Goal: Task Accomplishment & Management: Use online tool/utility

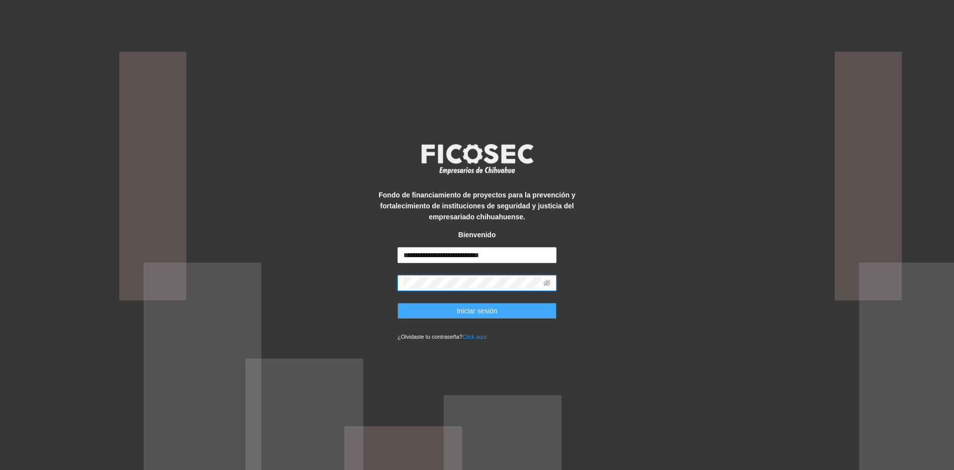
click at [475, 306] on span "Iniciar sesión" at bounding box center [477, 310] width 41 height 11
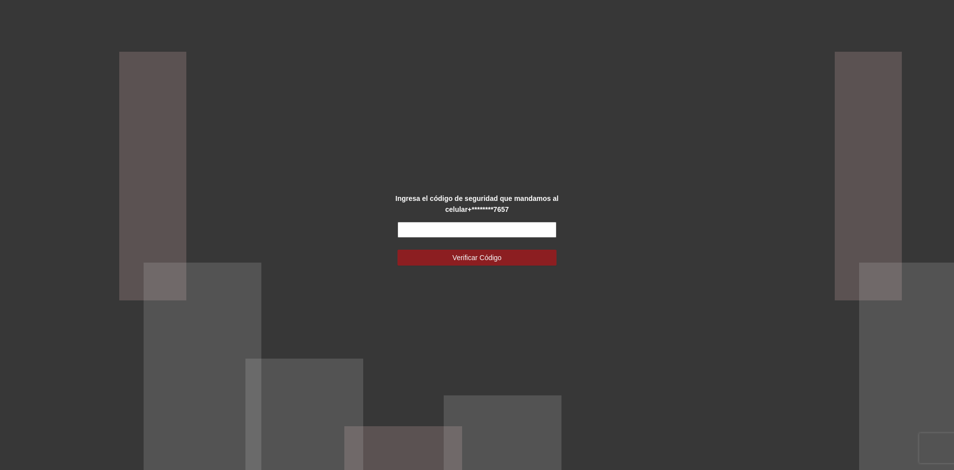
click at [466, 231] on input "text" at bounding box center [477, 230] width 159 height 16
type input "******"
click at [465, 250] on button "Verificar Código" at bounding box center [477, 258] width 159 height 16
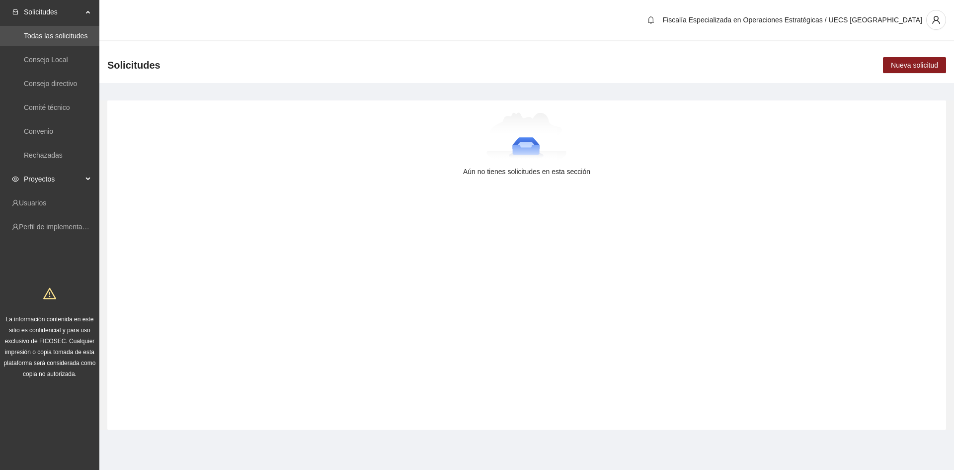
click at [89, 182] on div "Proyectos" at bounding box center [49, 179] width 99 height 20
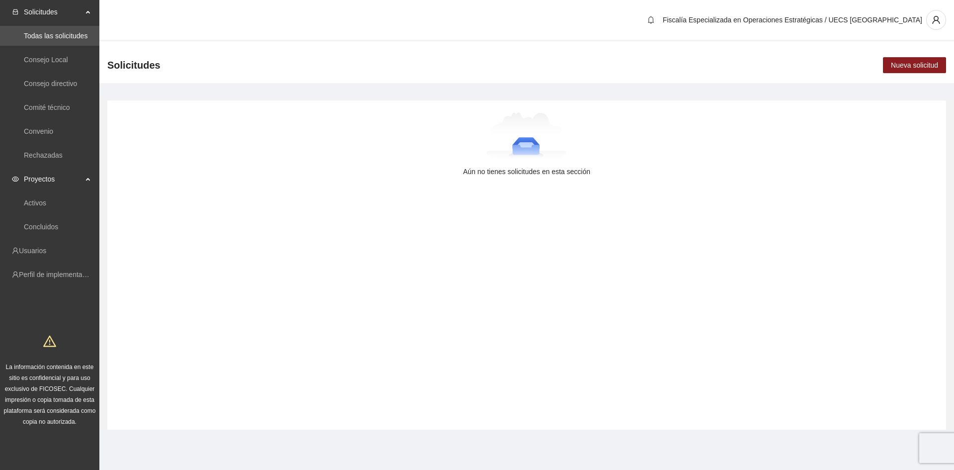
click at [76, 176] on span "Proyectos" at bounding box center [53, 179] width 59 height 20
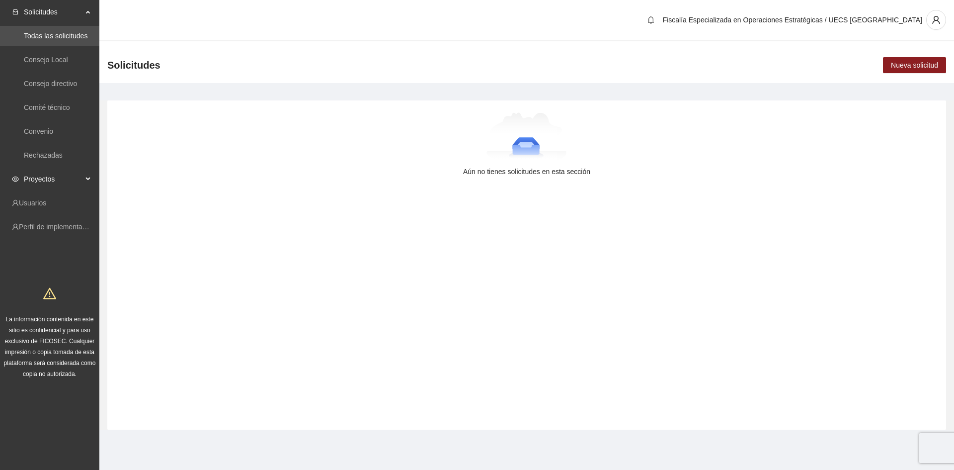
click at [87, 179] on div "Proyectos" at bounding box center [49, 179] width 99 height 20
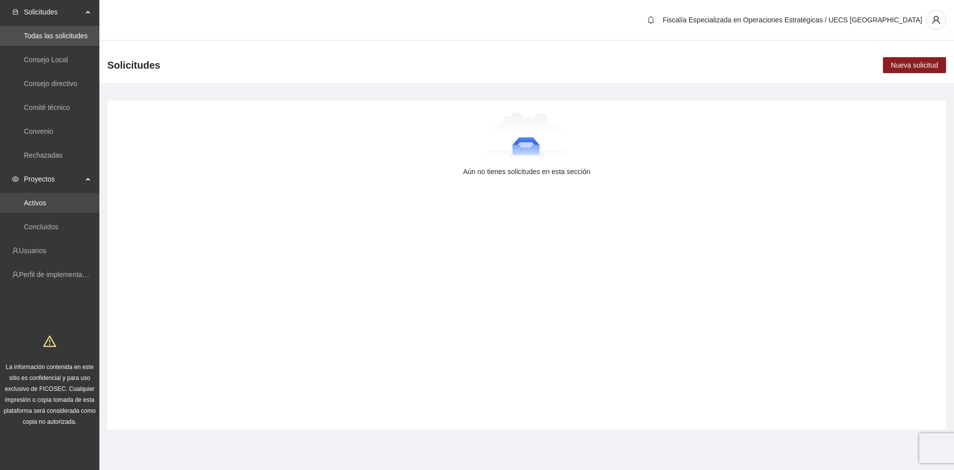
click at [46, 207] on link "Activos" at bounding box center [35, 203] width 22 height 8
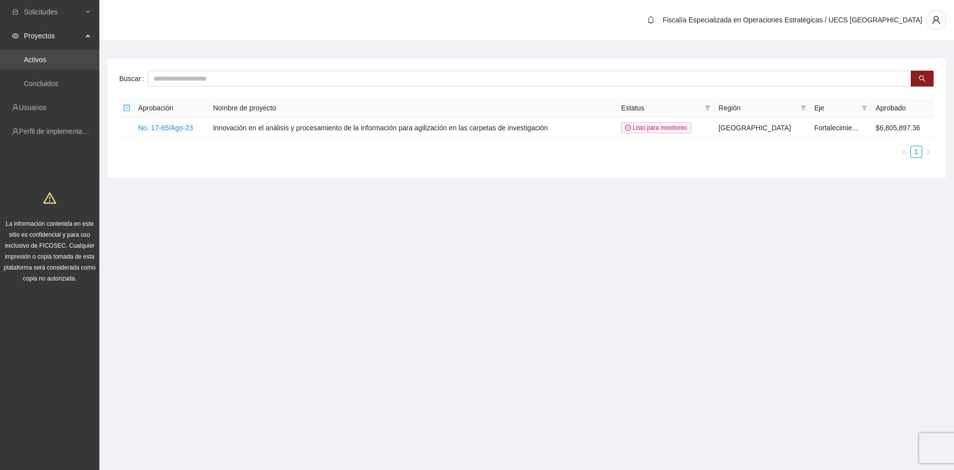
click at [46, 58] on link "Activos" at bounding box center [35, 60] width 22 height 8
click at [46, 60] on link "Activos" at bounding box center [35, 60] width 22 height 8
click at [169, 125] on link "No. 17-65/Ago-23" at bounding box center [165, 128] width 55 height 8
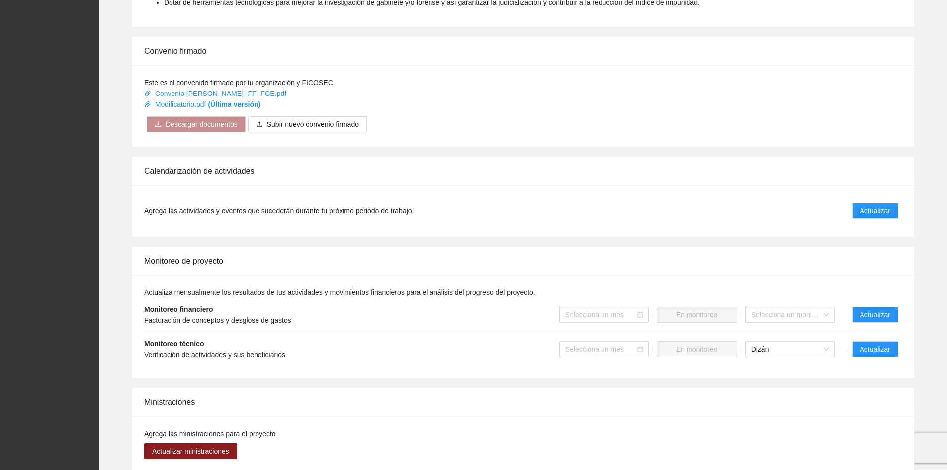
scroll to position [447, 0]
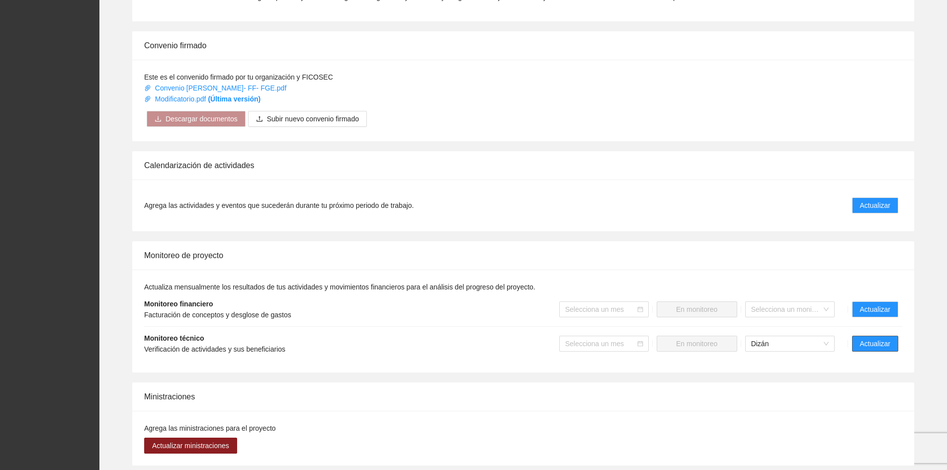
click at [874, 338] on span "Actualizar" at bounding box center [875, 343] width 30 height 11
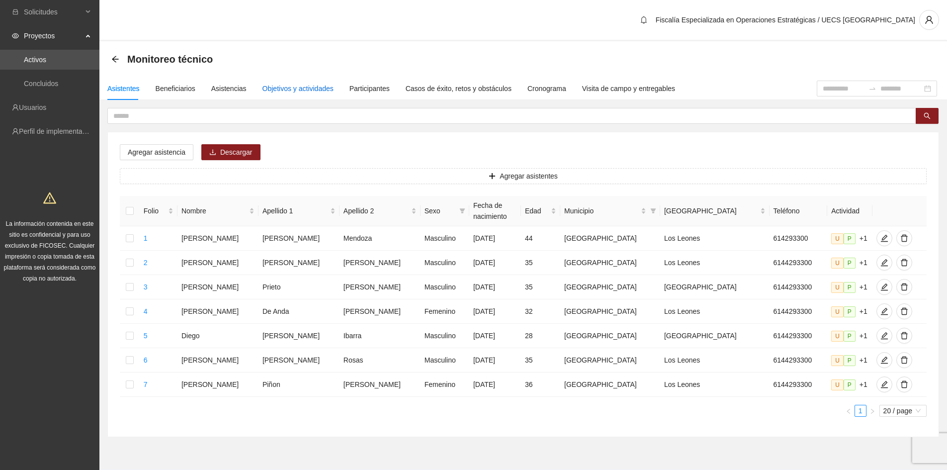
click at [278, 90] on div "Objetivos y actividades" at bounding box center [297, 88] width 71 height 11
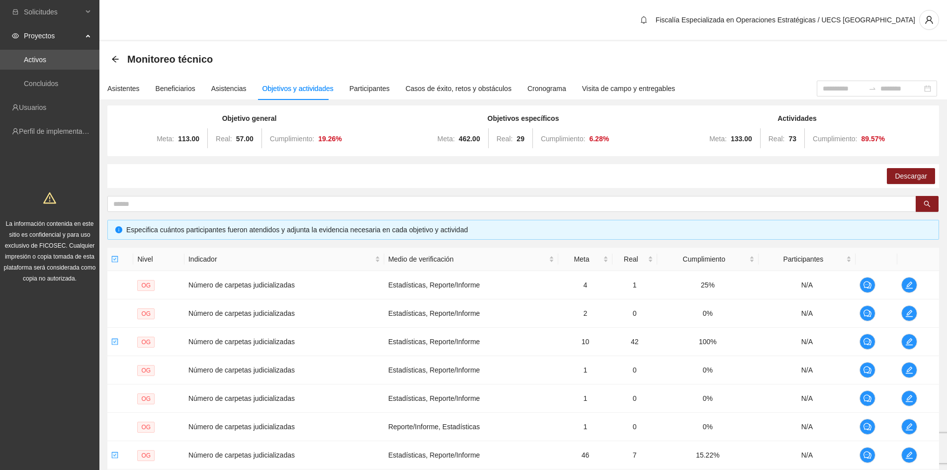
click at [53, 34] on span "Proyectos" at bounding box center [53, 36] width 59 height 20
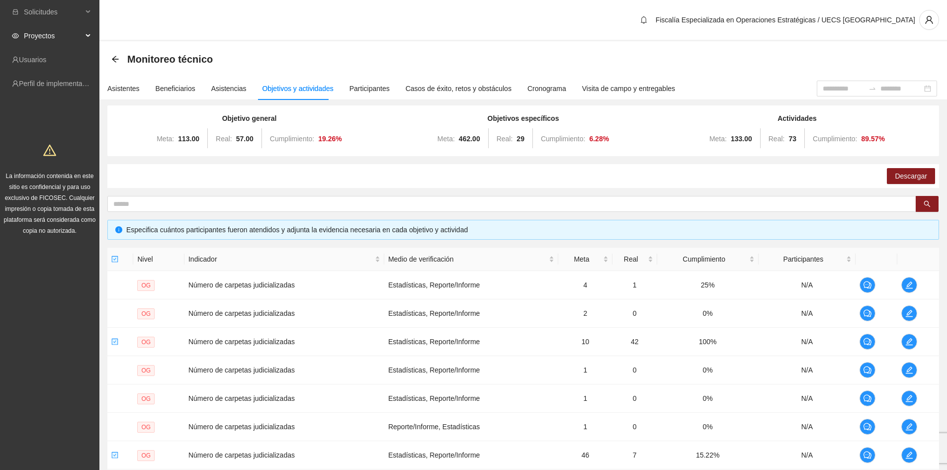
click at [47, 34] on span "Proyectos" at bounding box center [53, 36] width 59 height 20
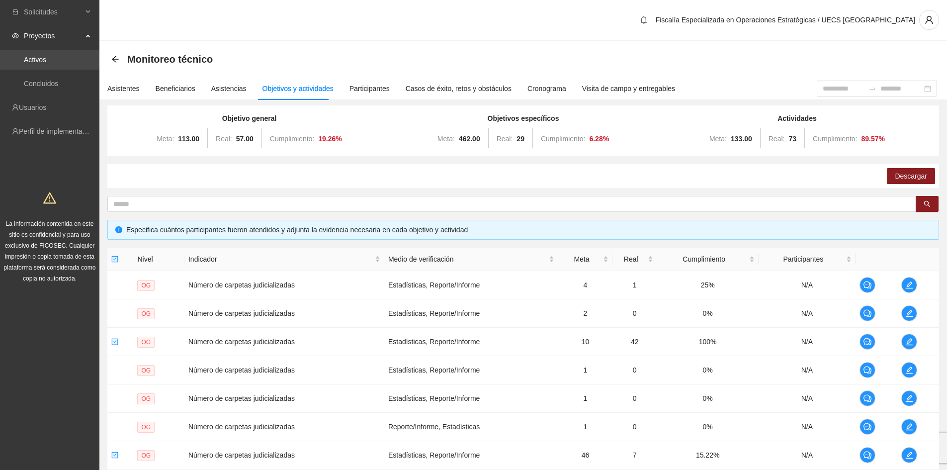
click at [46, 59] on link "Activos" at bounding box center [35, 60] width 22 height 8
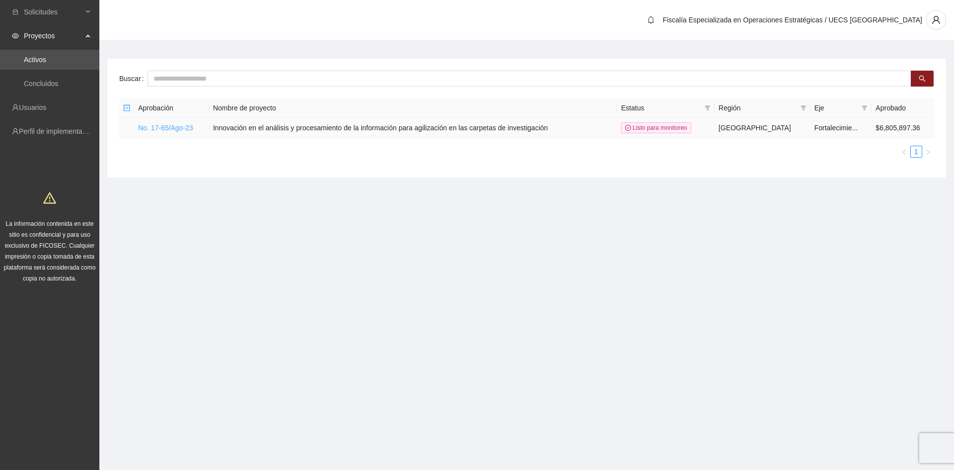
click at [172, 130] on link "No. 17-65/Ago-23" at bounding box center [165, 128] width 55 height 8
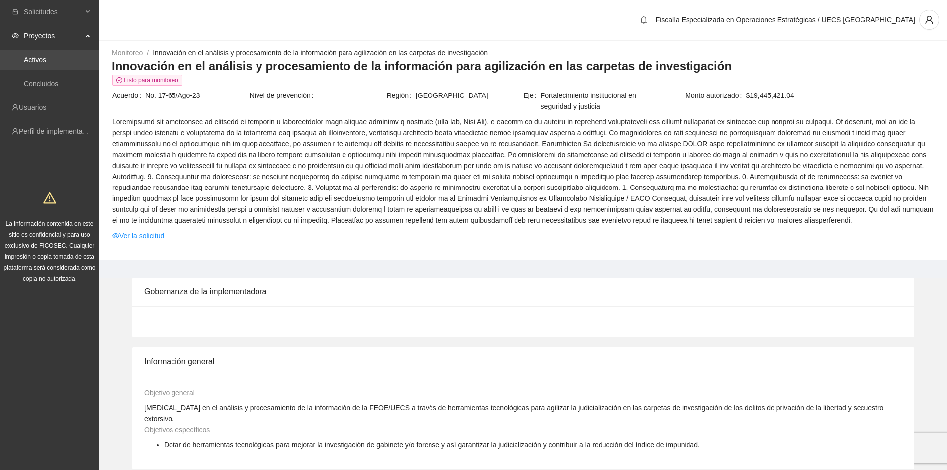
click at [41, 63] on link "Activos" at bounding box center [35, 60] width 22 height 8
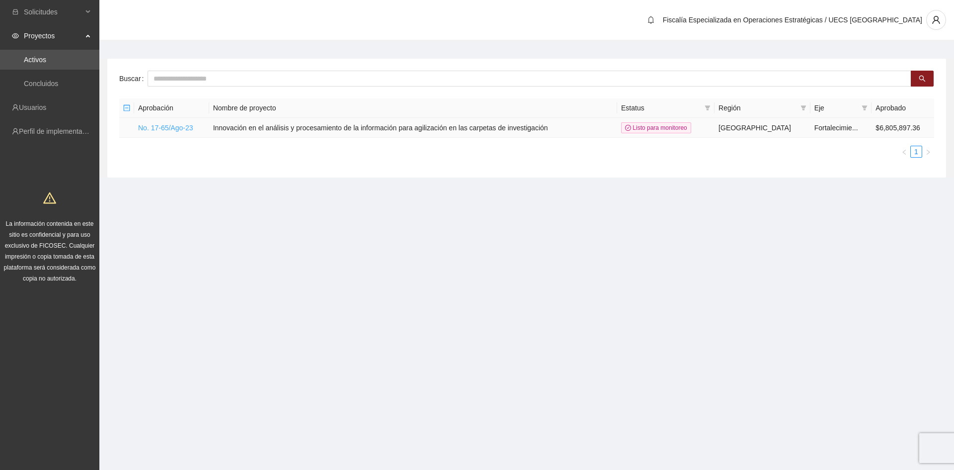
click at [167, 127] on link "No. 17-65/Ago-23" at bounding box center [165, 128] width 55 height 8
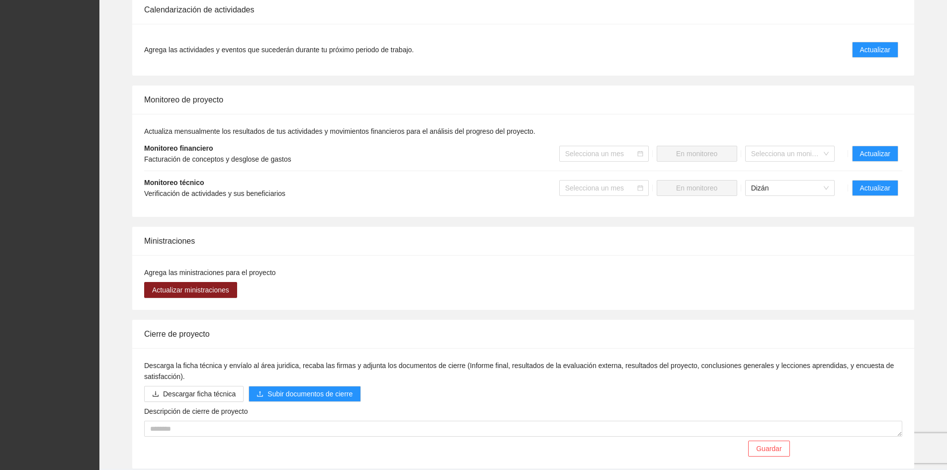
scroll to position [579, 0]
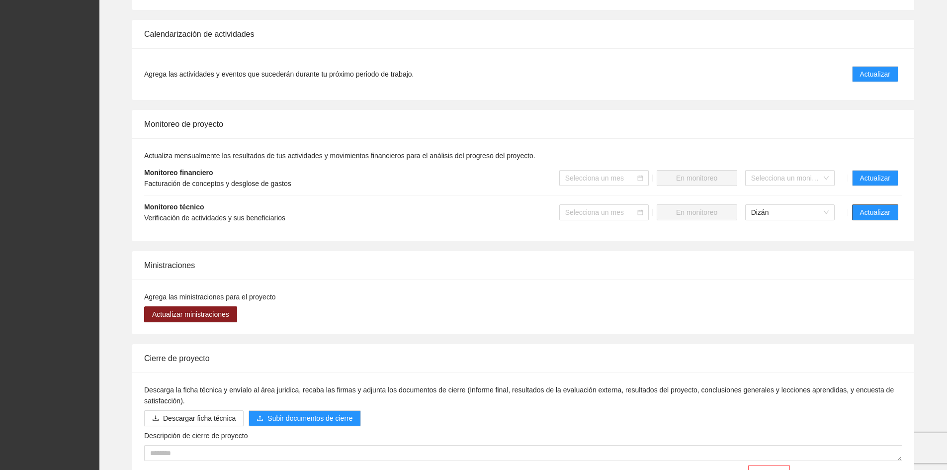
click at [875, 207] on span "Actualizar" at bounding box center [875, 212] width 30 height 11
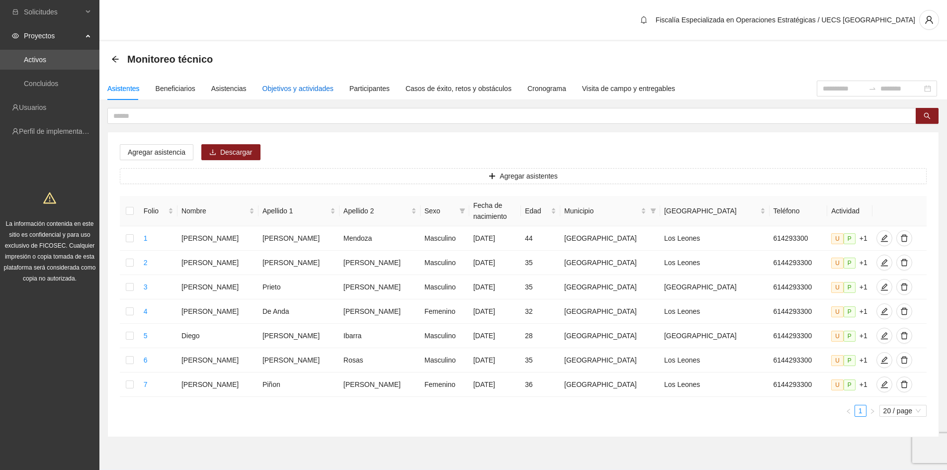
click at [285, 85] on div "Objetivos y actividades" at bounding box center [297, 88] width 71 height 11
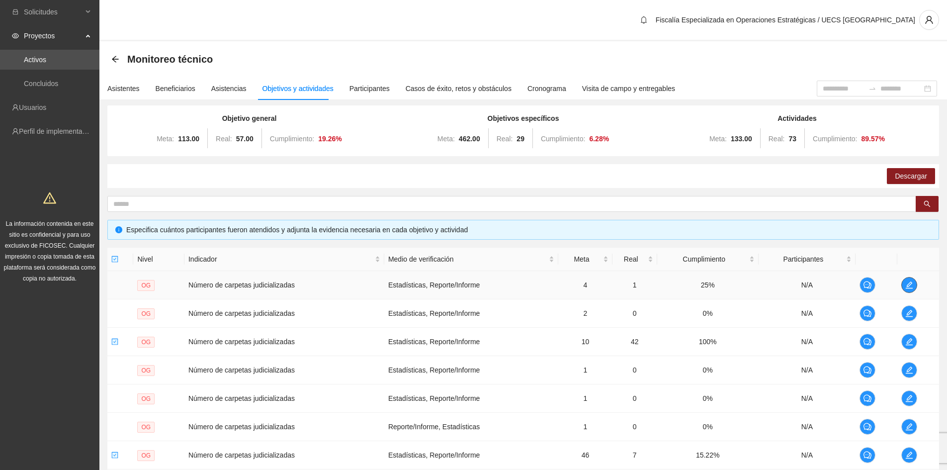
click at [907, 284] on icon "edit" at bounding box center [909, 285] width 8 height 8
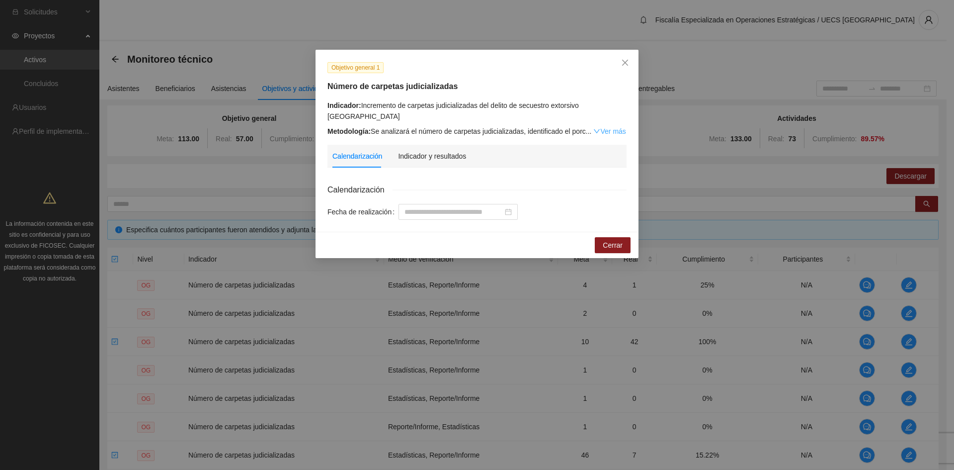
click at [605, 127] on link "Ver más" at bounding box center [610, 131] width 32 height 8
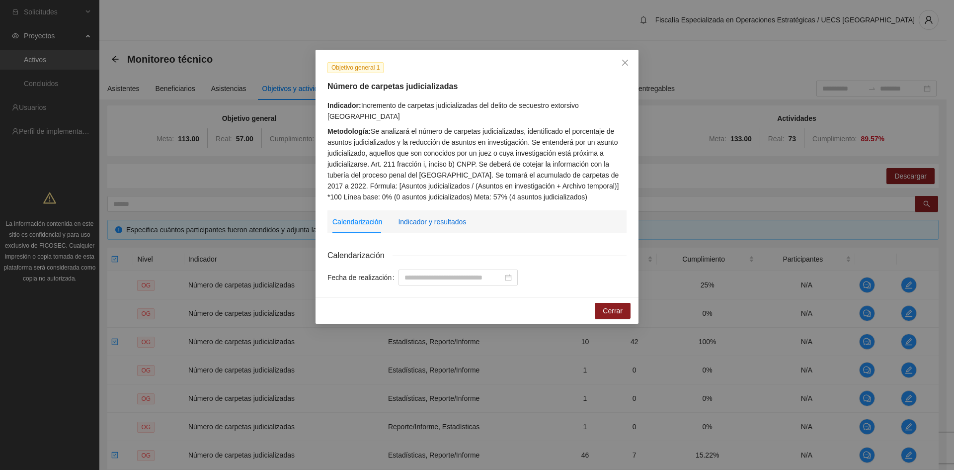
click at [425, 216] on div "Indicador y resultados" at bounding box center [432, 221] width 68 height 11
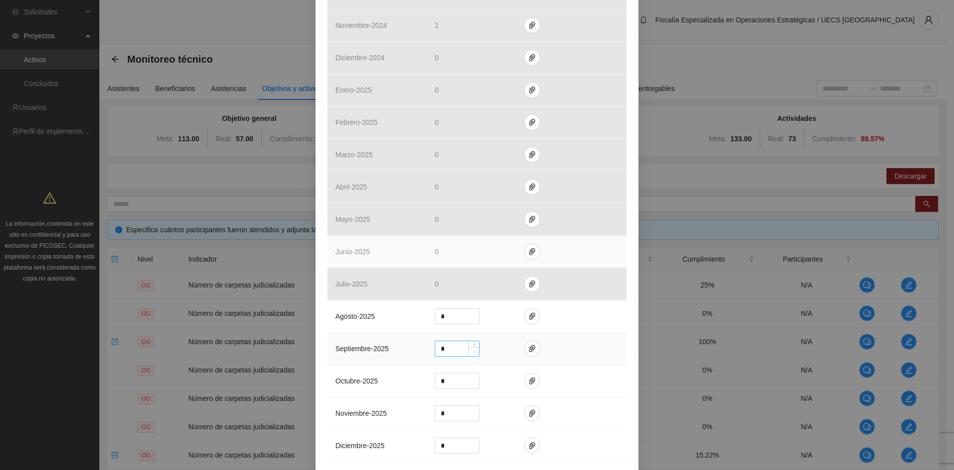
scroll to position [795, 0]
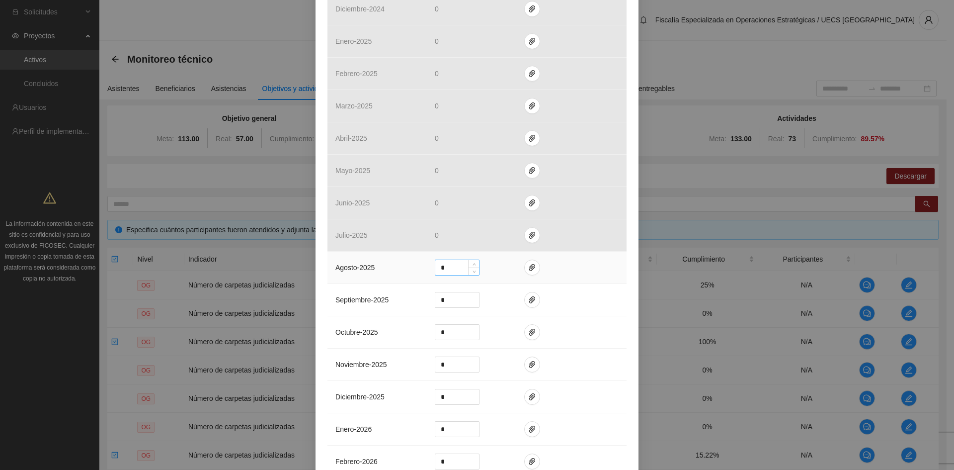
click at [449, 260] on input "*" at bounding box center [457, 267] width 44 height 15
click at [530, 263] on icon "paper-clip" at bounding box center [532, 267] width 8 height 8
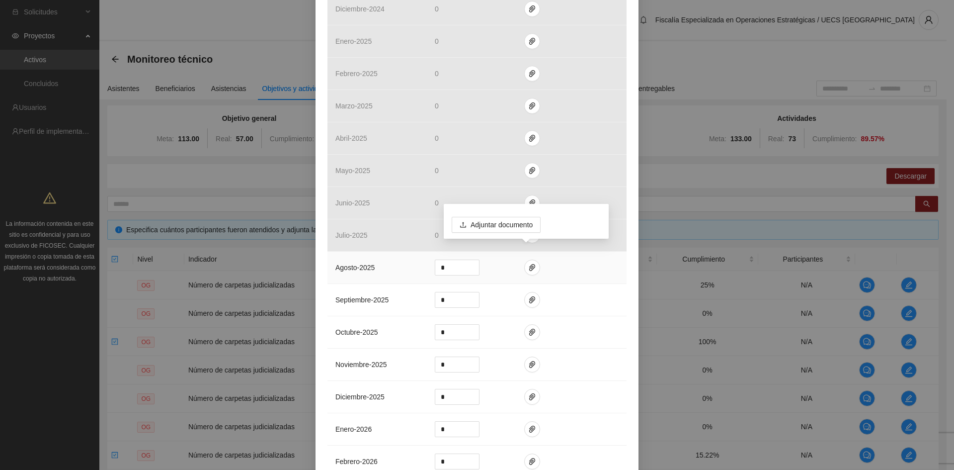
click at [560, 258] on td at bounding box center [571, 268] width 110 height 32
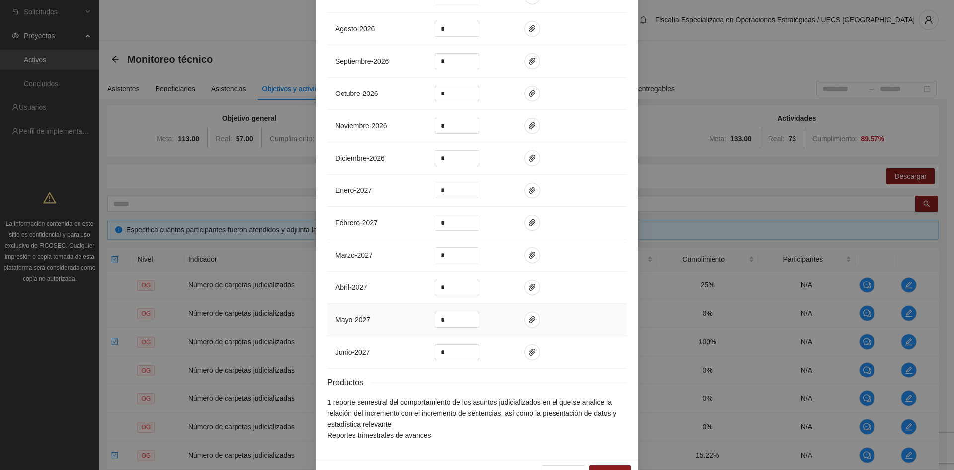
scroll to position [1438, 0]
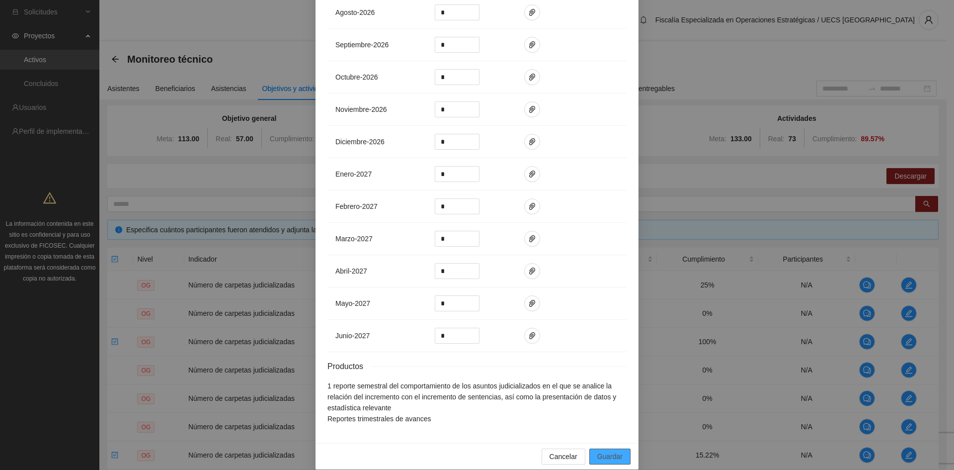
click at [609, 451] on span "Guardar" at bounding box center [609, 456] width 25 height 11
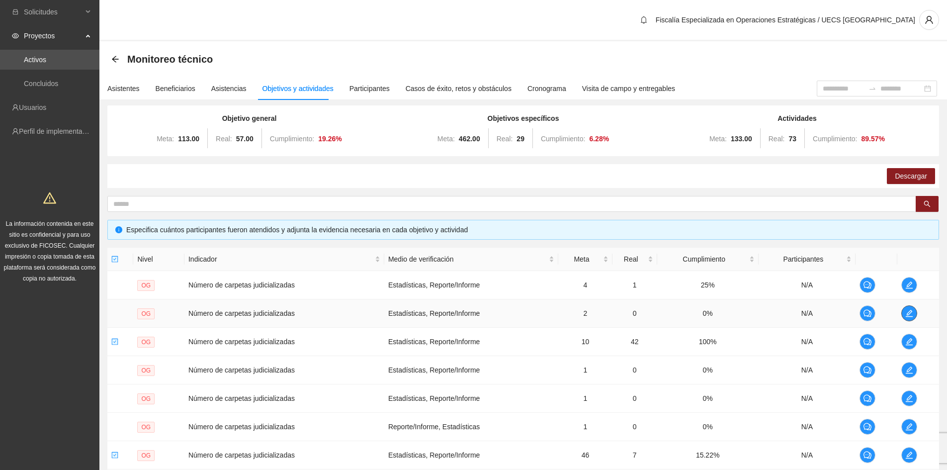
click at [912, 311] on icon "edit" at bounding box center [909, 313] width 7 height 7
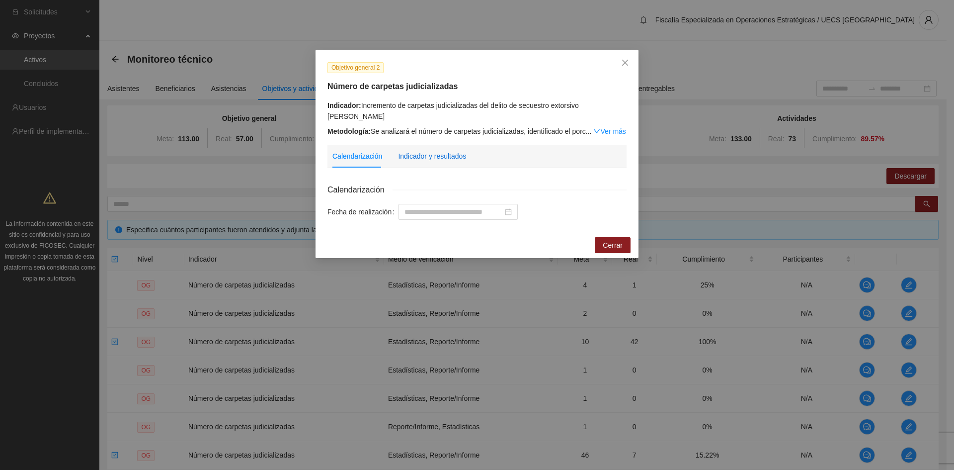
click at [460, 151] on div "Indicador y resultados" at bounding box center [432, 156] width 68 height 11
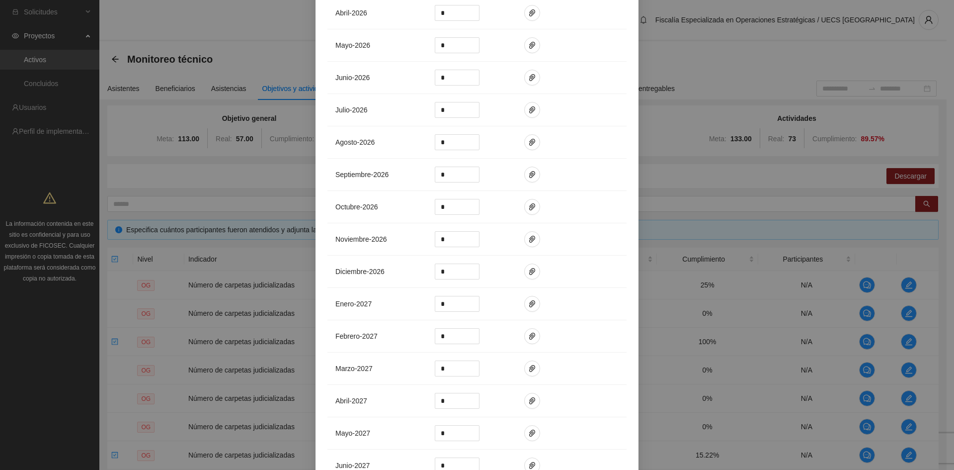
scroll to position [1372, 0]
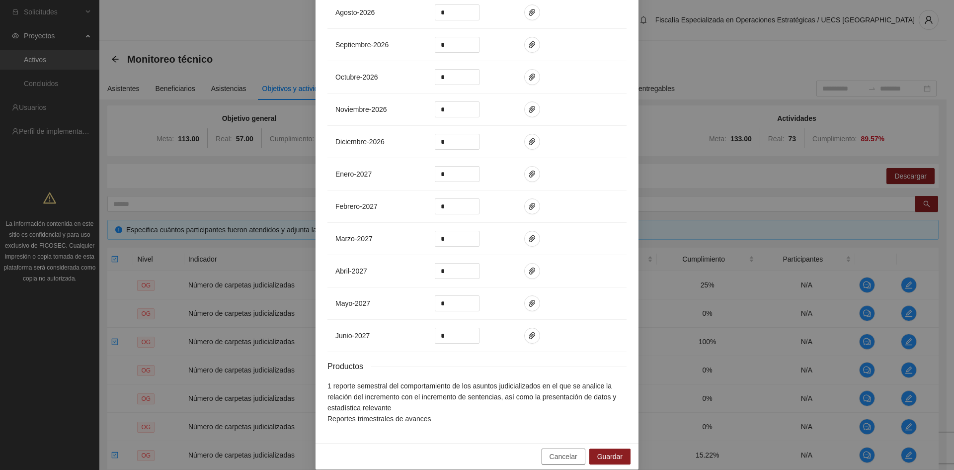
click at [560, 451] on span "Cancelar" at bounding box center [564, 456] width 28 height 11
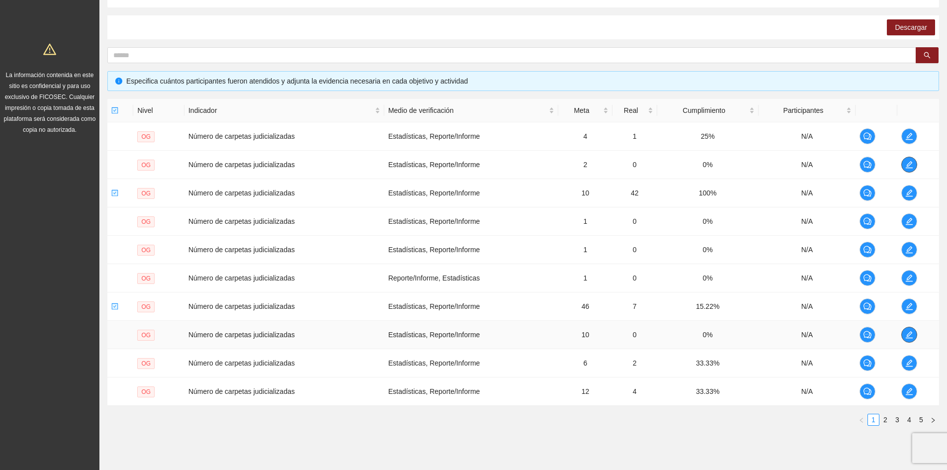
scroll to position [149, 0]
click at [914, 307] on span "edit" at bounding box center [909, 306] width 15 height 8
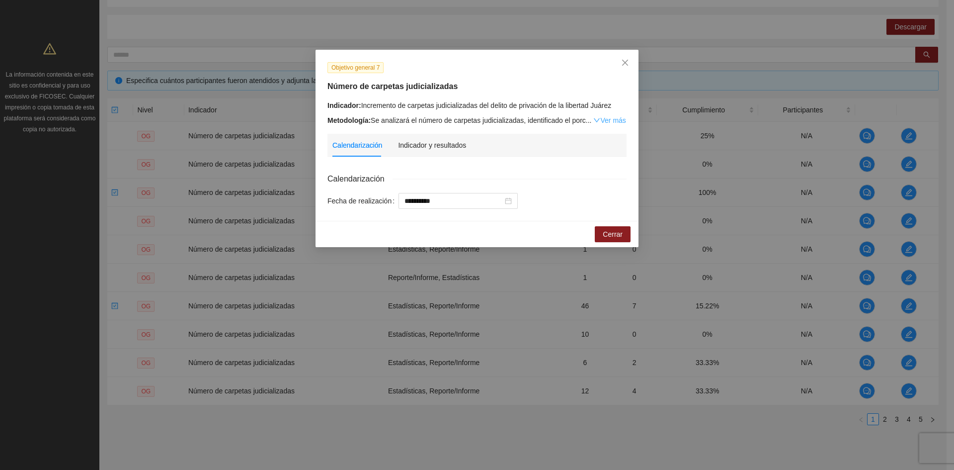
click at [598, 120] on link "Ver más" at bounding box center [610, 120] width 32 height 8
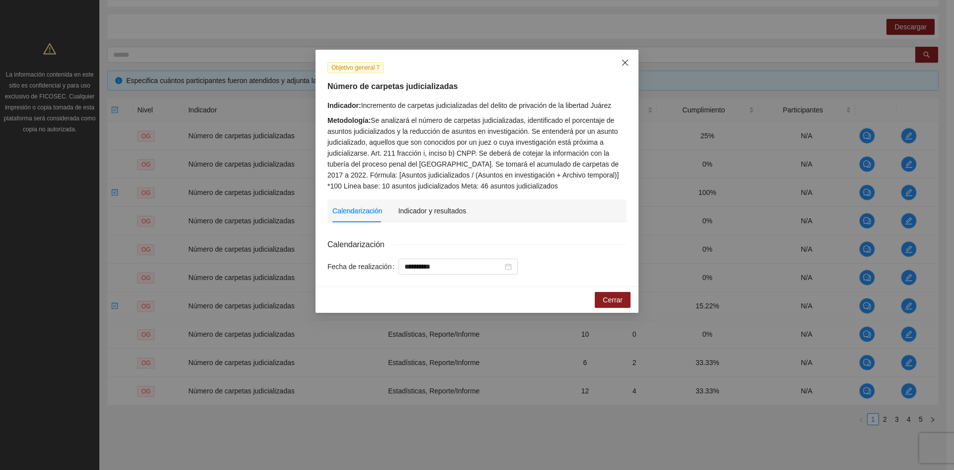
click at [625, 64] on icon "close" at bounding box center [625, 63] width 8 height 8
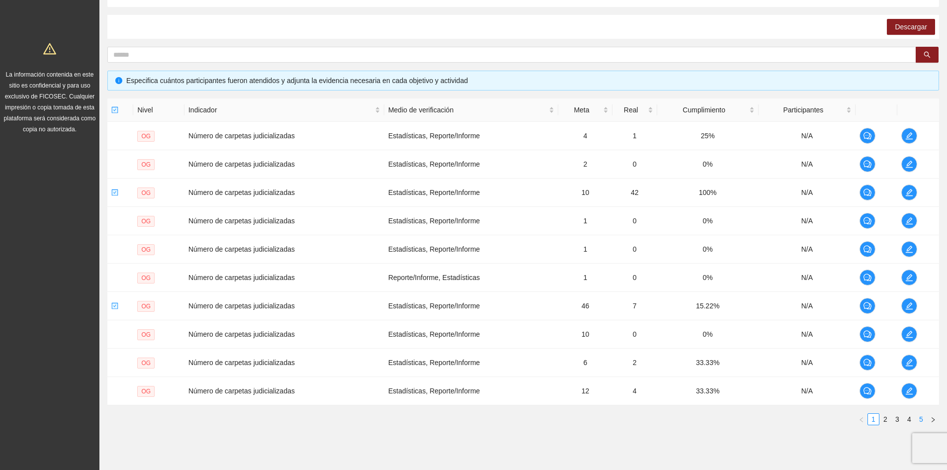
click at [923, 420] on link "5" at bounding box center [921, 419] width 11 height 11
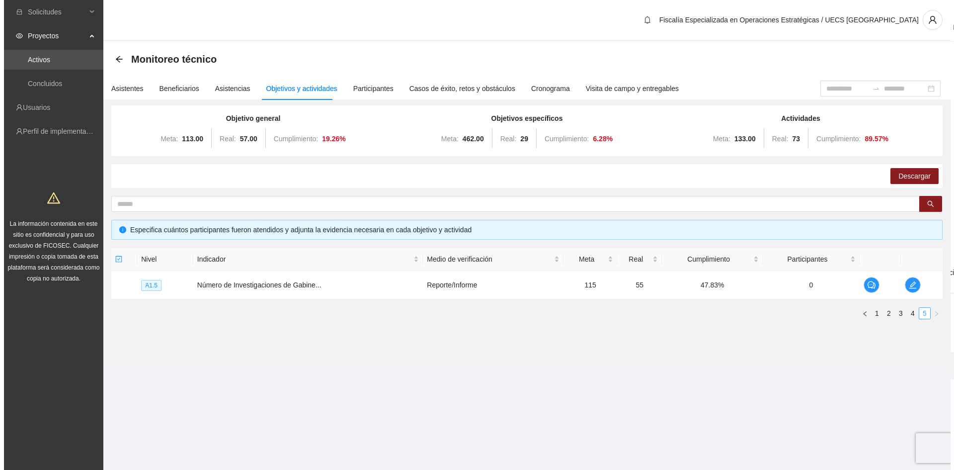
scroll to position [0, 0]
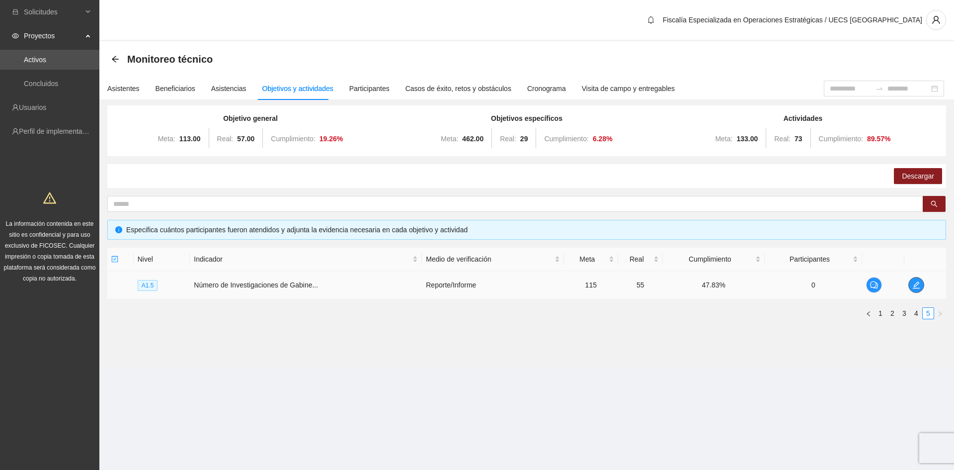
click at [917, 288] on icon "edit" at bounding box center [916, 284] width 7 height 7
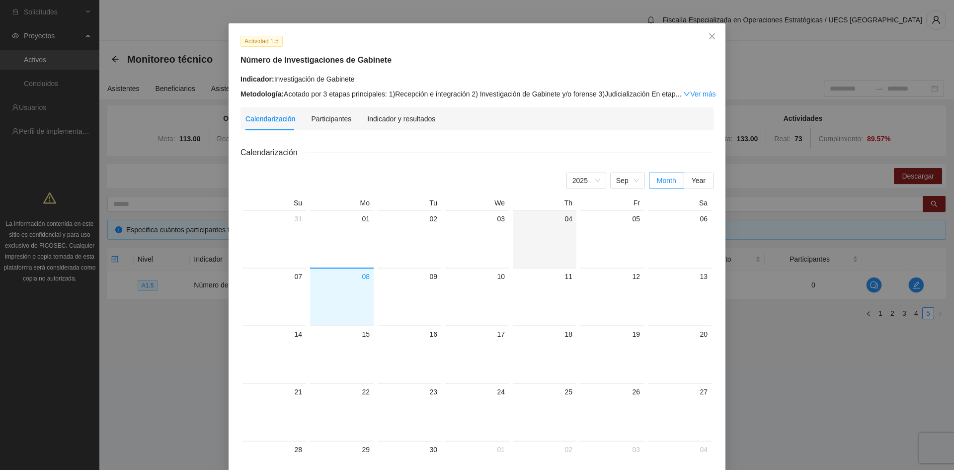
scroll to position [50, 0]
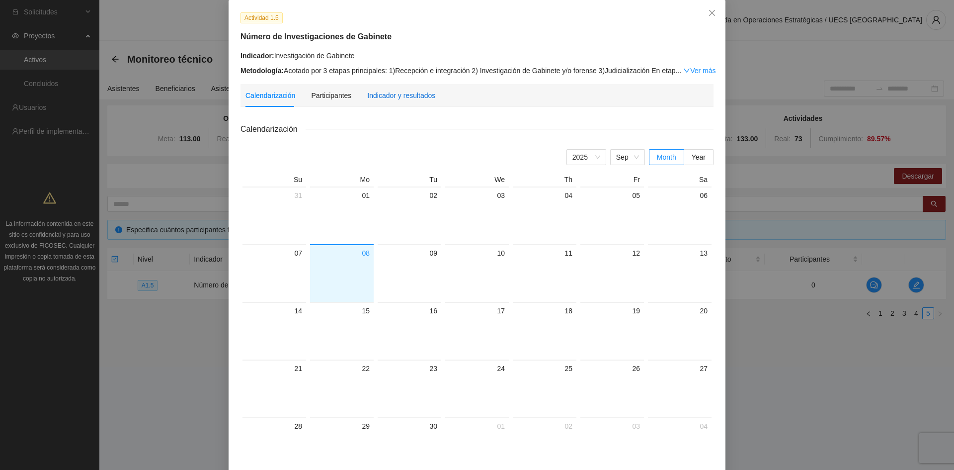
click at [395, 94] on div "Indicador y resultados" at bounding box center [401, 95] width 68 height 11
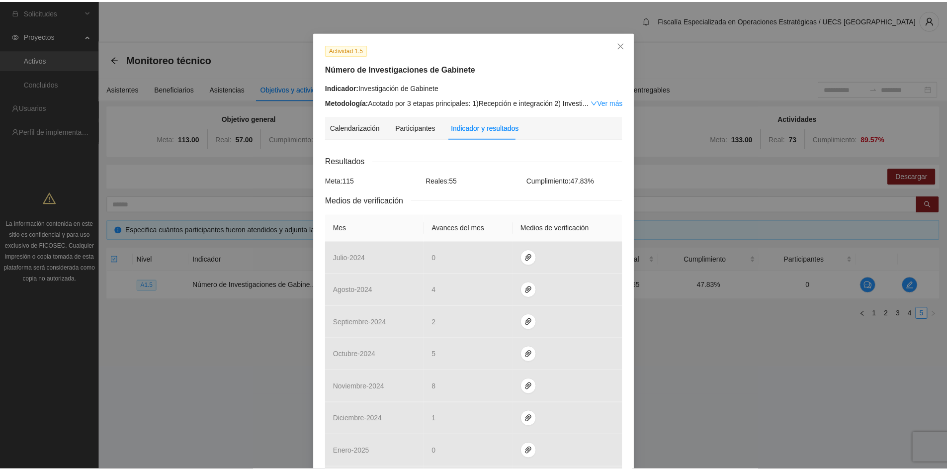
scroll to position [0, 0]
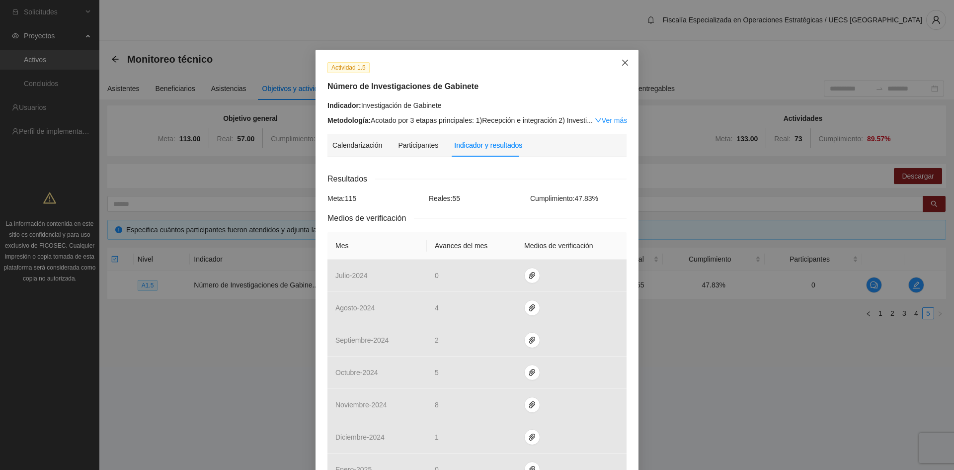
click at [624, 64] on icon "close" at bounding box center [625, 63] width 8 height 8
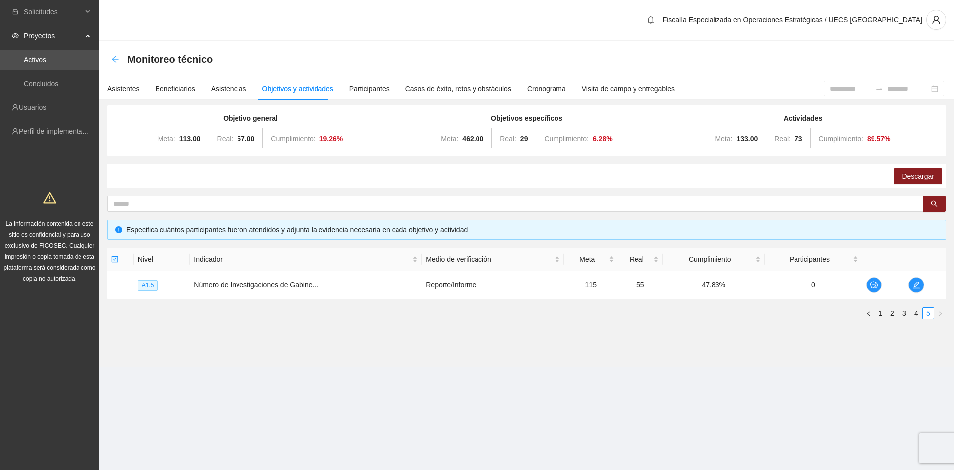
click at [113, 57] on icon "arrow-left" at bounding box center [115, 59] width 8 height 8
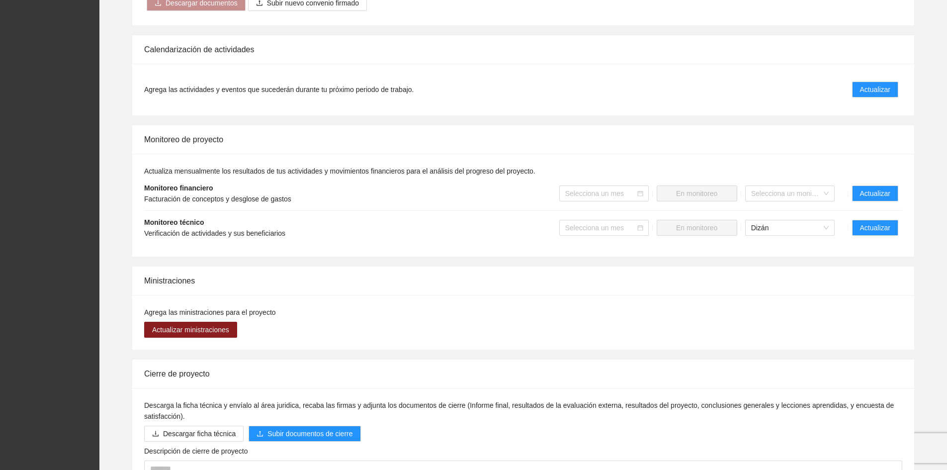
scroll to position [628, 0]
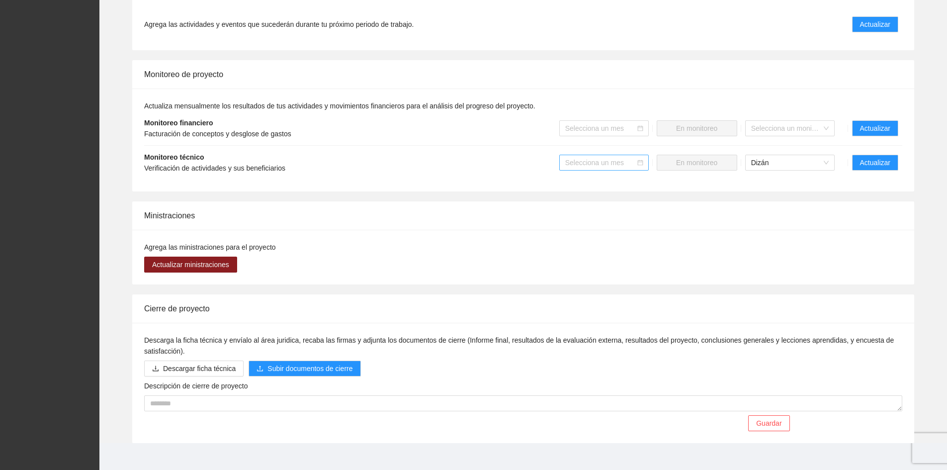
click at [641, 160] on icon "calendar" at bounding box center [640, 163] width 6 height 6
click at [640, 160] on icon "calendar" at bounding box center [639, 162] width 5 height 5
click at [589, 155] on div "Selecciona un mes" at bounding box center [603, 163] width 89 height 16
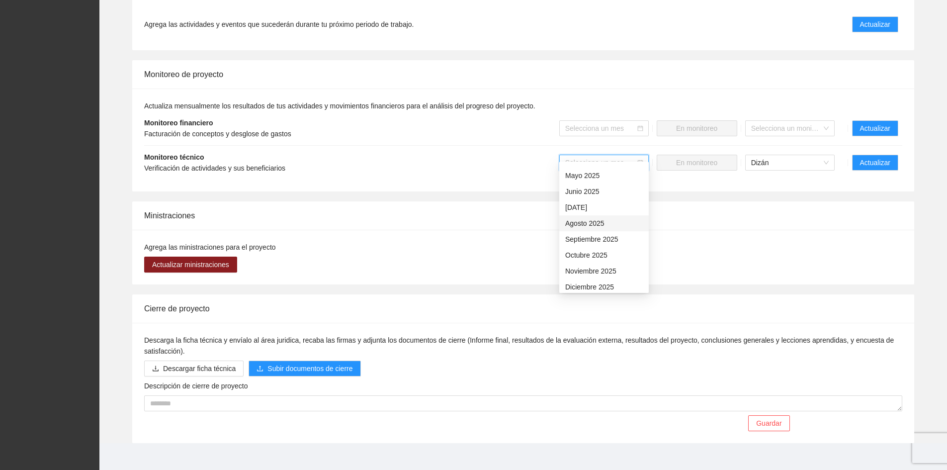
click at [598, 223] on div "Agosto 2025" at bounding box center [604, 223] width 78 height 11
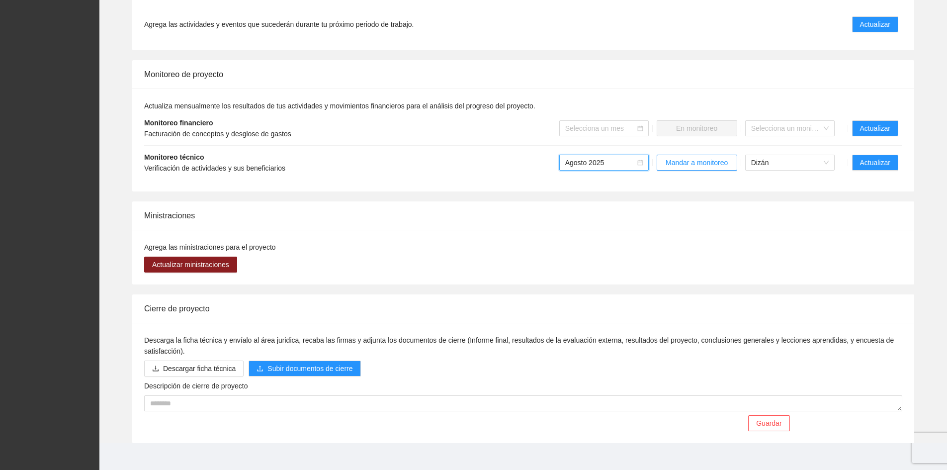
click at [500, 146] on li "Monitoreo técnico Verificación de actividades y sus beneficiarios Agosto 2025 A…" at bounding box center [523, 163] width 758 height 34
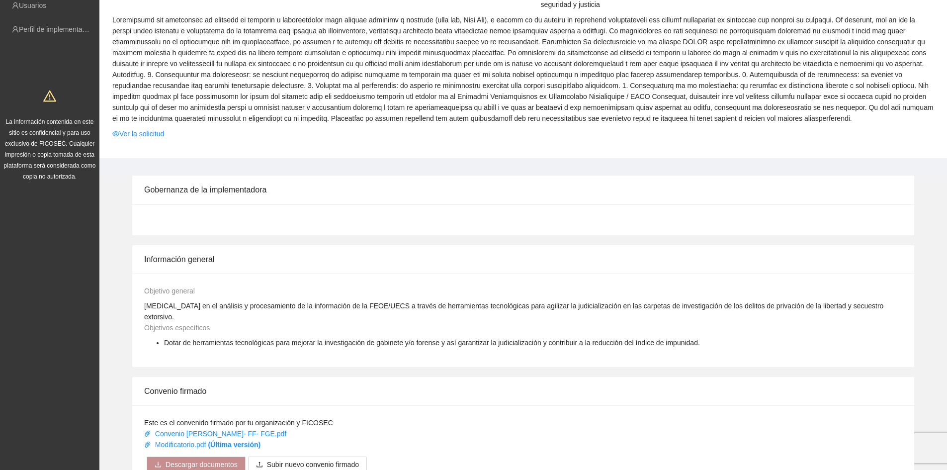
scroll to position [0, 0]
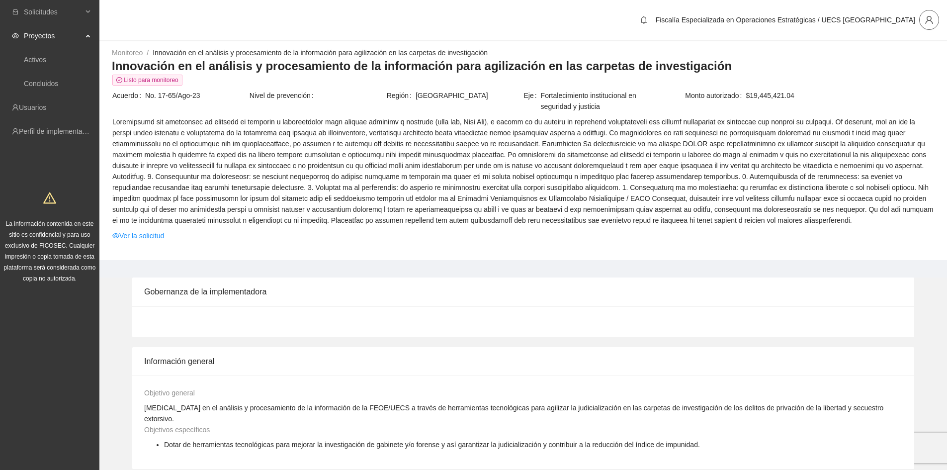
click at [938, 22] on span "user" at bounding box center [929, 19] width 19 height 9
click at [908, 57] on span "Cerrar sesión" at bounding box center [903, 57] width 63 height 11
